Goal: Navigation & Orientation: Find specific page/section

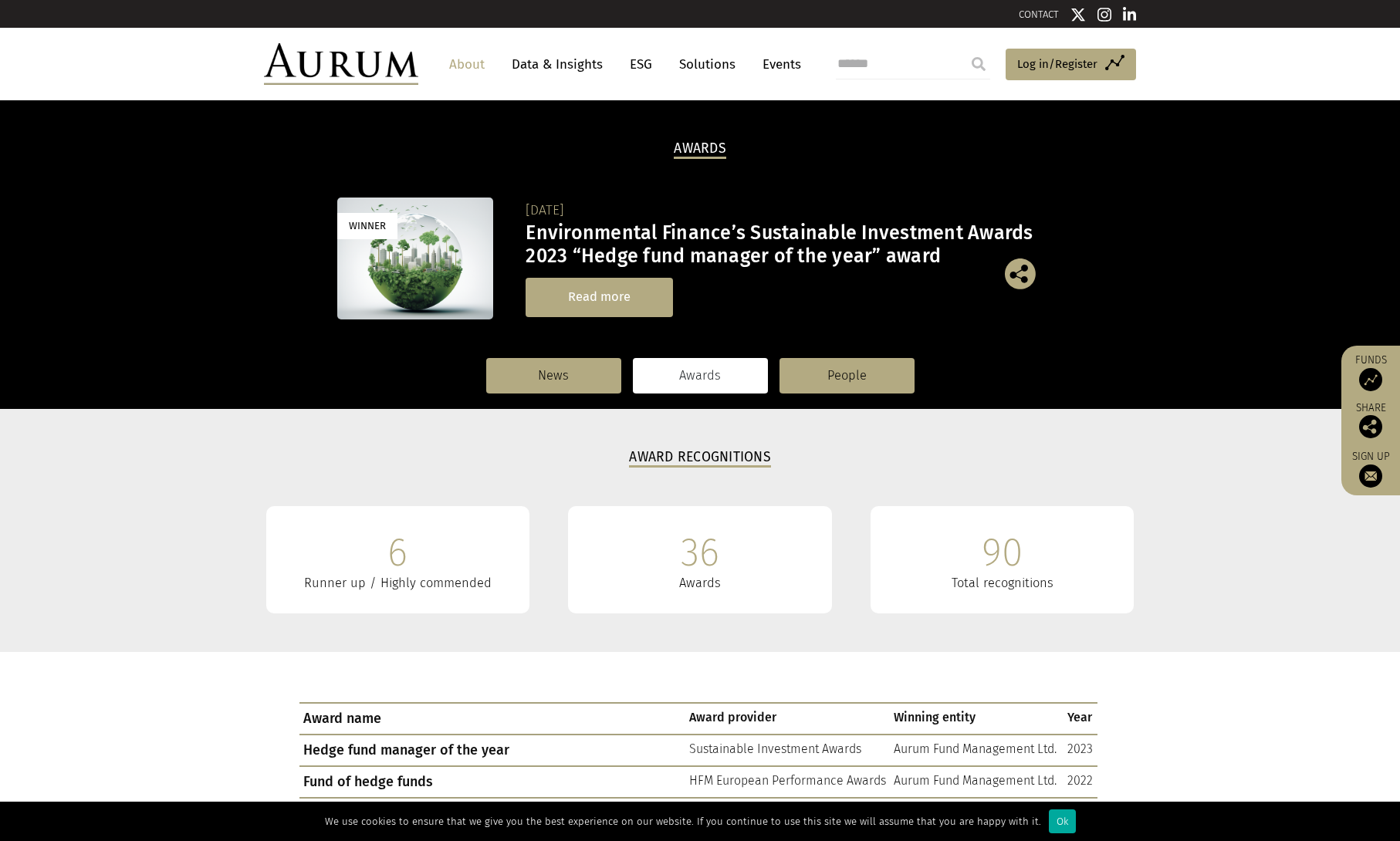
scroll to position [0, 1]
click at [639, 288] on link "Read more" at bounding box center [600, 297] width 147 height 39
click at [846, 376] on link "People" at bounding box center [847, 375] width 135 height 35
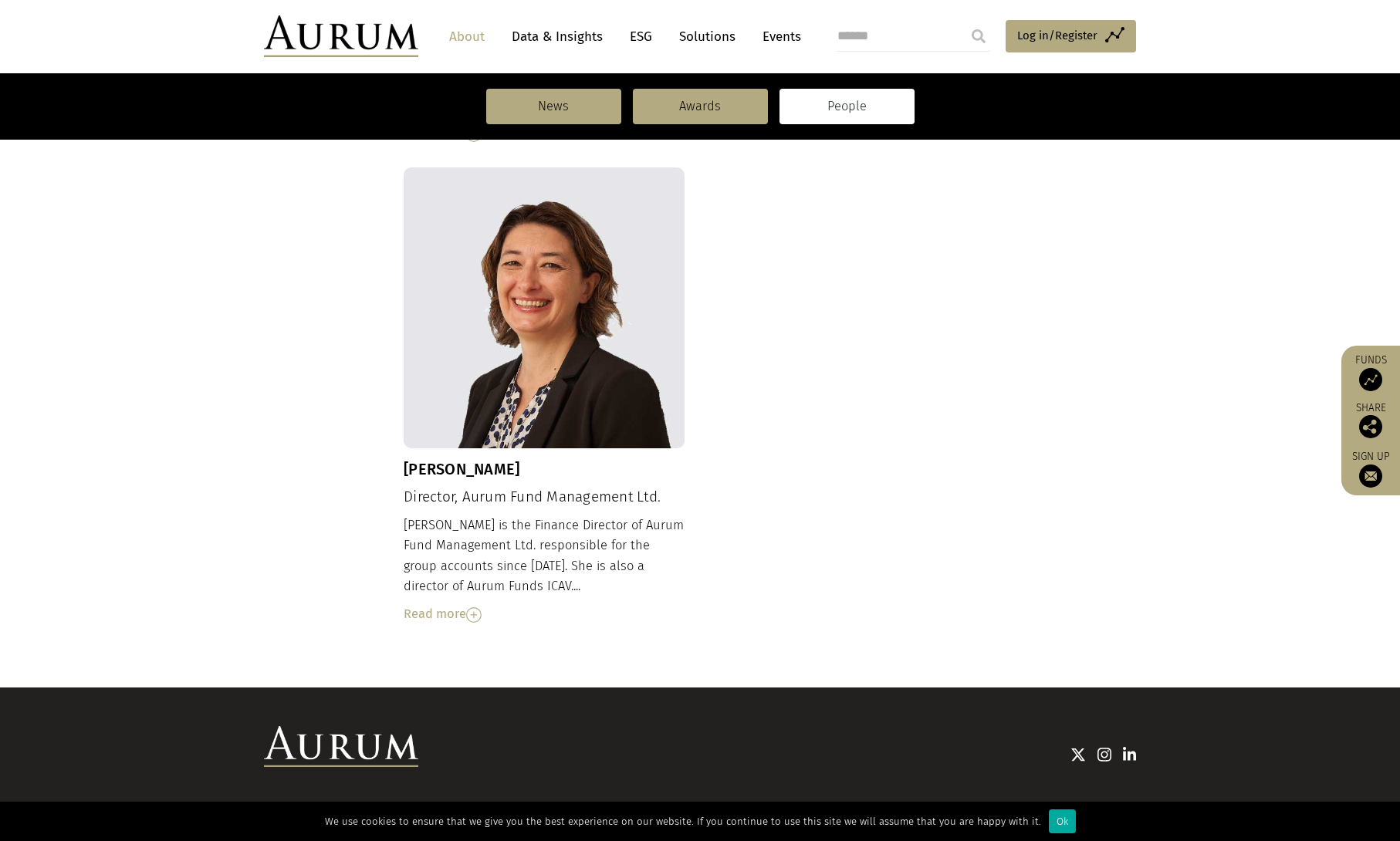
scroll to position [1527, 0]
click at [1054, 824] on div "Ok" at bounding box center [1062, 821] width 27 height 24
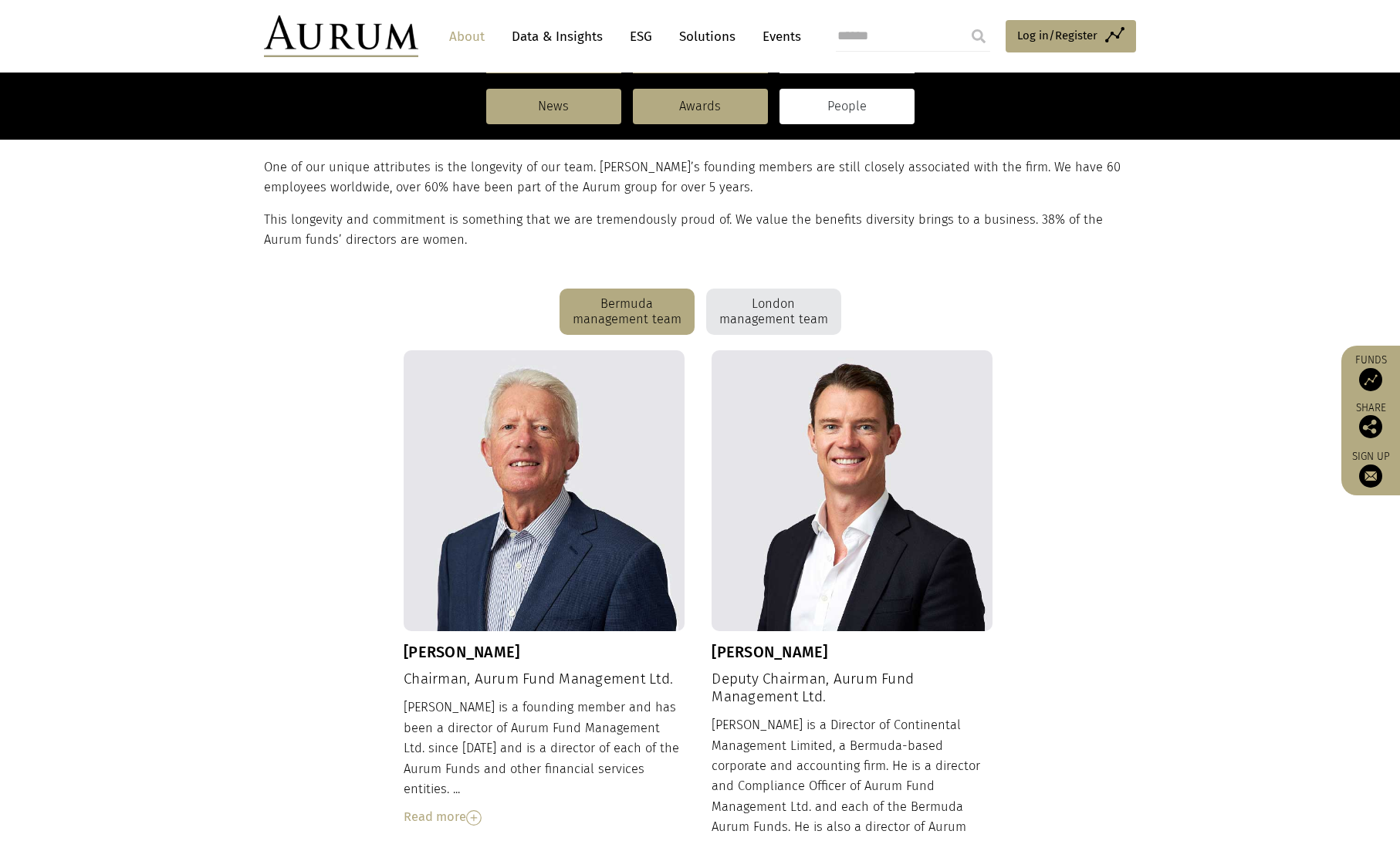
scroll to position [285, 0]
click at [778, 316] on div "London management team" at bounding box center [774, 310] width 135 height 46
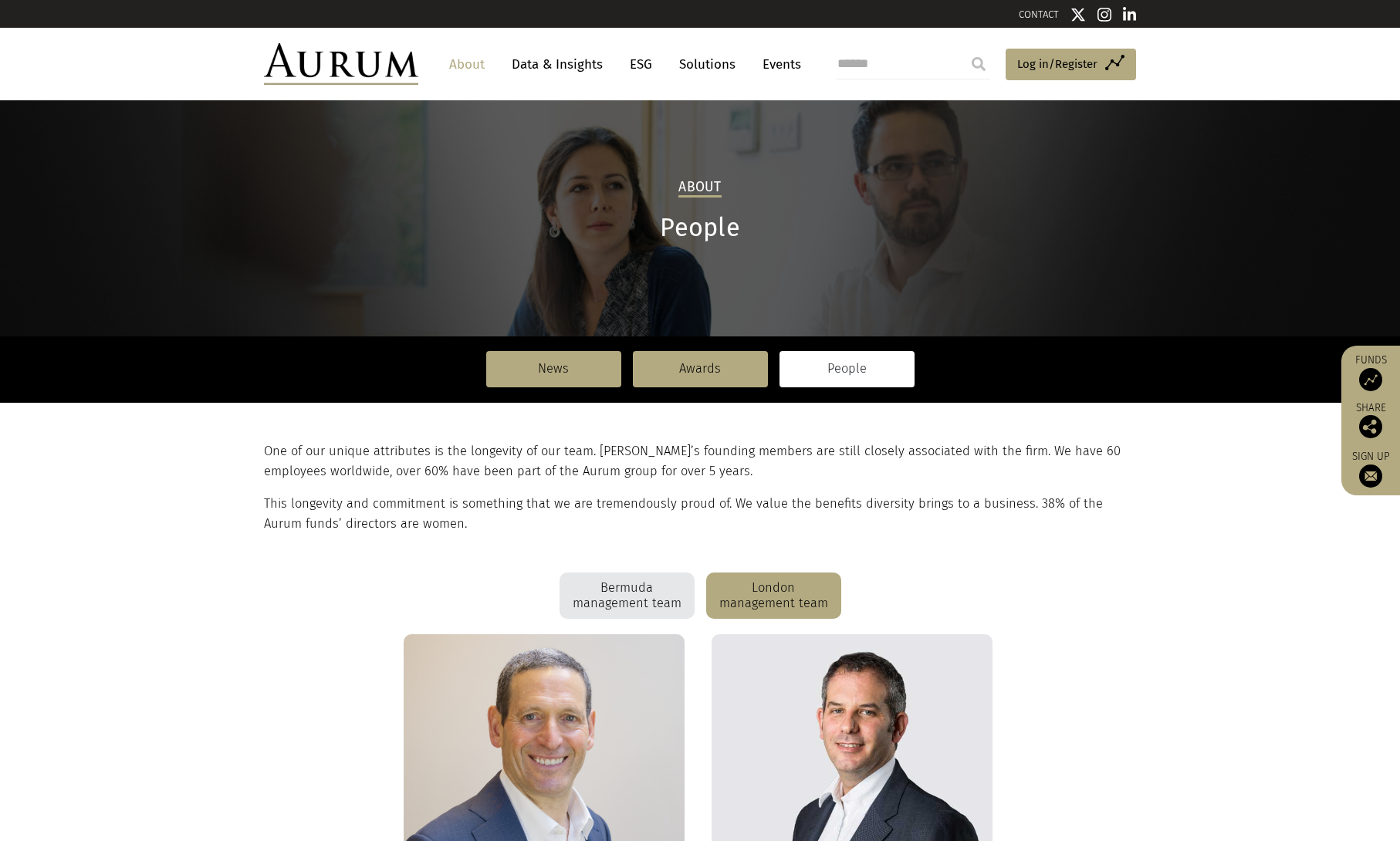
scroll to position [0, 0]
click at [1066, 63] on span "Log in/Register" at bounding box center [1058, 64] width 80 height 18
